Goal: Book appointment/travel/reservation

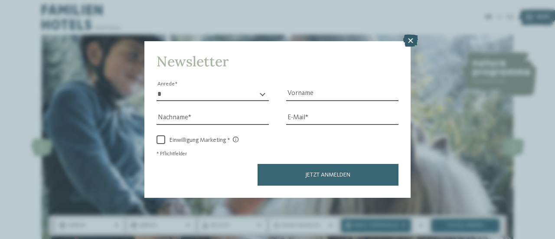
click at [412, 44] on icon at bounding box center [410, 41] width 15 height 12
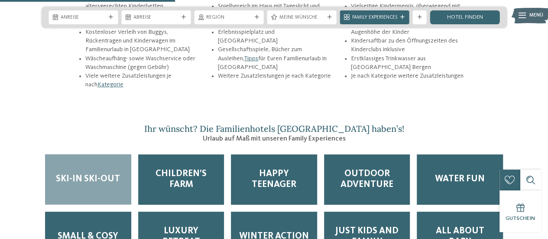
scroll to position [1083, 0]
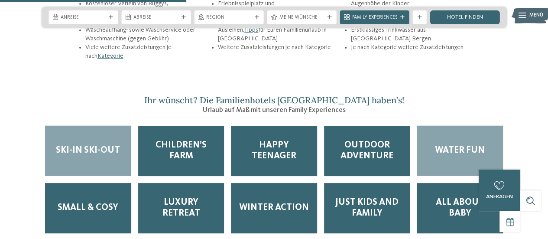
click at [445, 145] on span "Water Fun" at bounding box center [460, 150] width 50 height 11
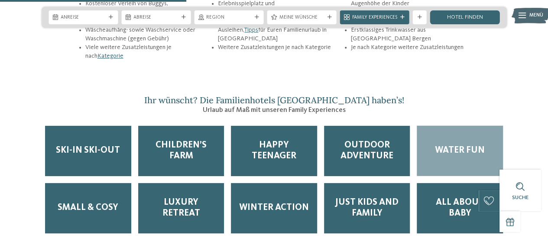
click at [446, 145] on span "Water Fun" at bounding box center [460, 150] width 50 height 11
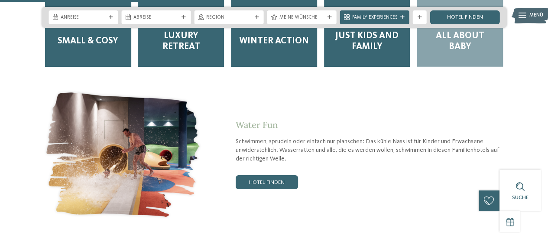
scroll to position [1256, 0]
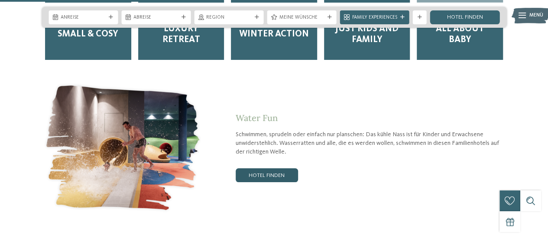
click at [280, 168] on link "Hotel finden" at bounding box center [267, 175] width 62 height 14
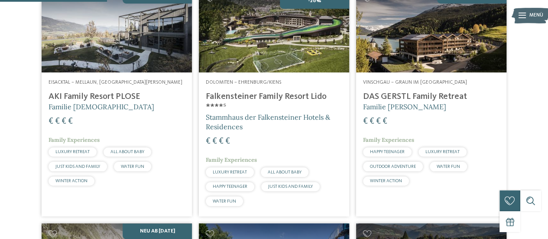
scroll to position [211, 0]
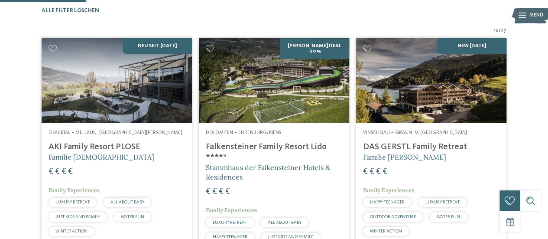
click at [297, 120] on img at bounding box center [274, 80] width 150 height 84
